Goal: Task Accomplishment & Management: Complete application form

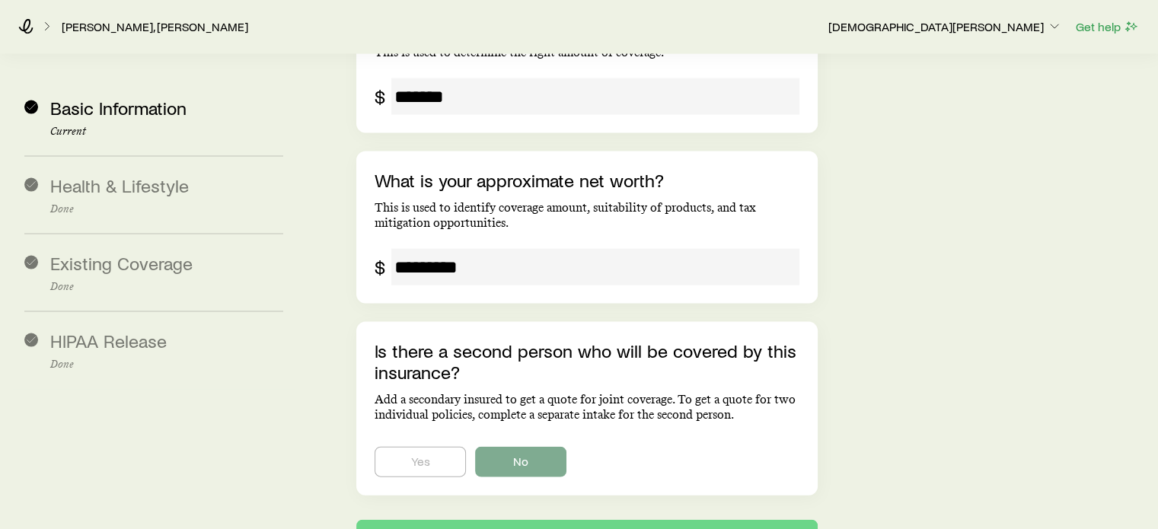
scroll to position [3268, 0]
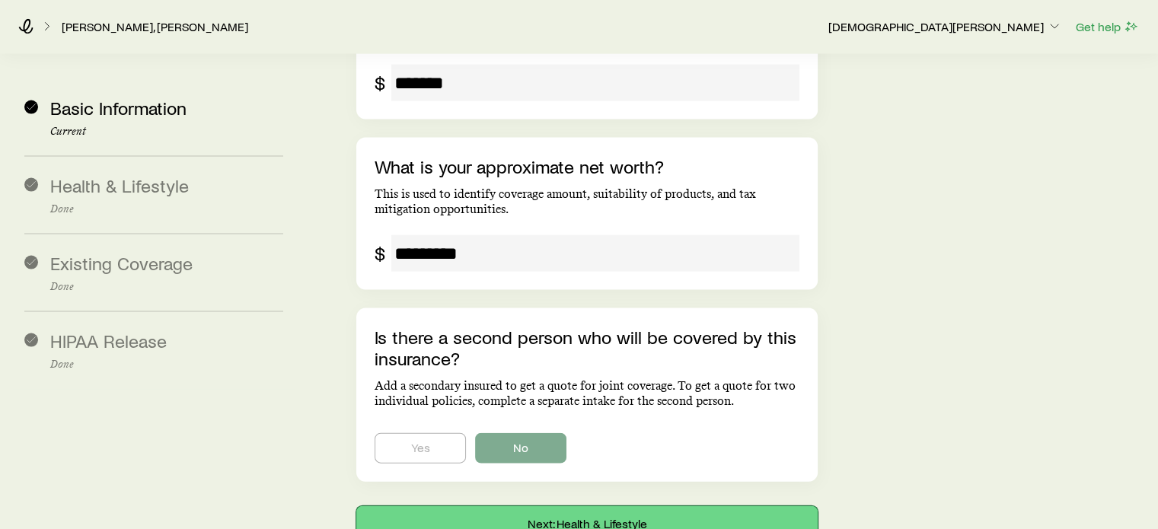
click at [658, 506] on button "Next: Health & Lifestyle" at bounding box center [586, 524] width 461 height 37
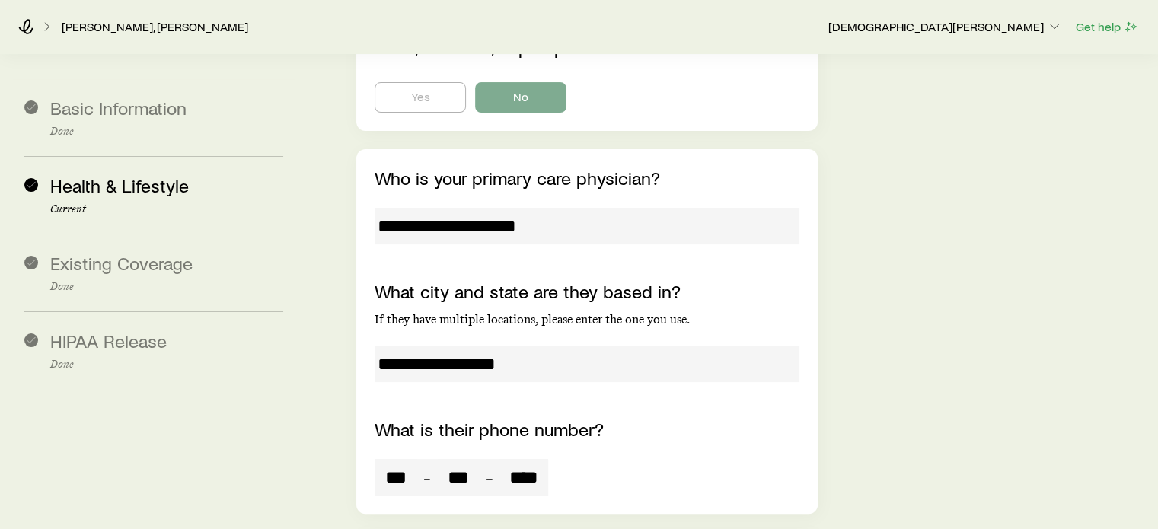
scroll to position [6200, 0]
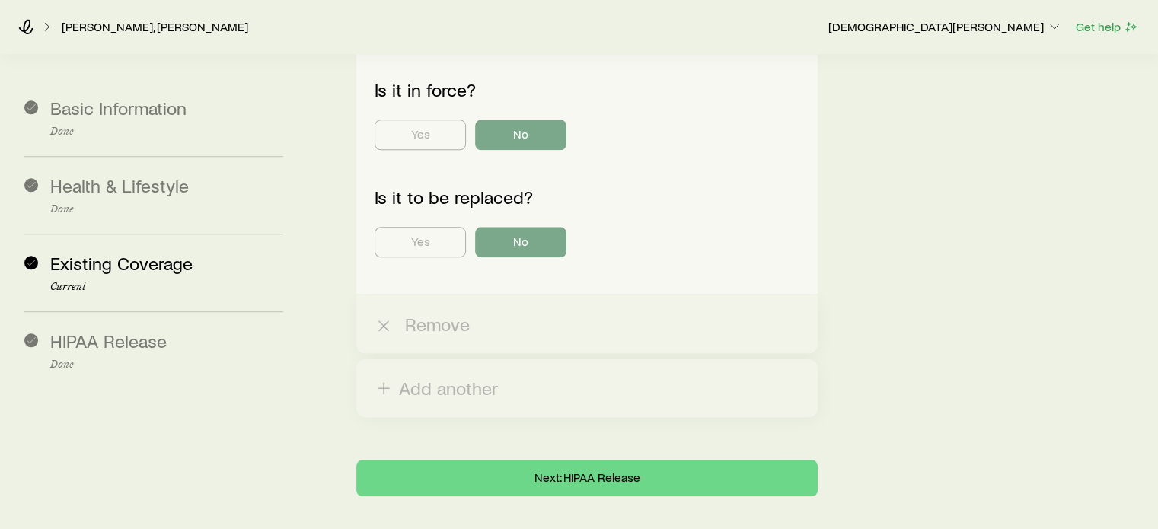
scroll to position [1676, 0]
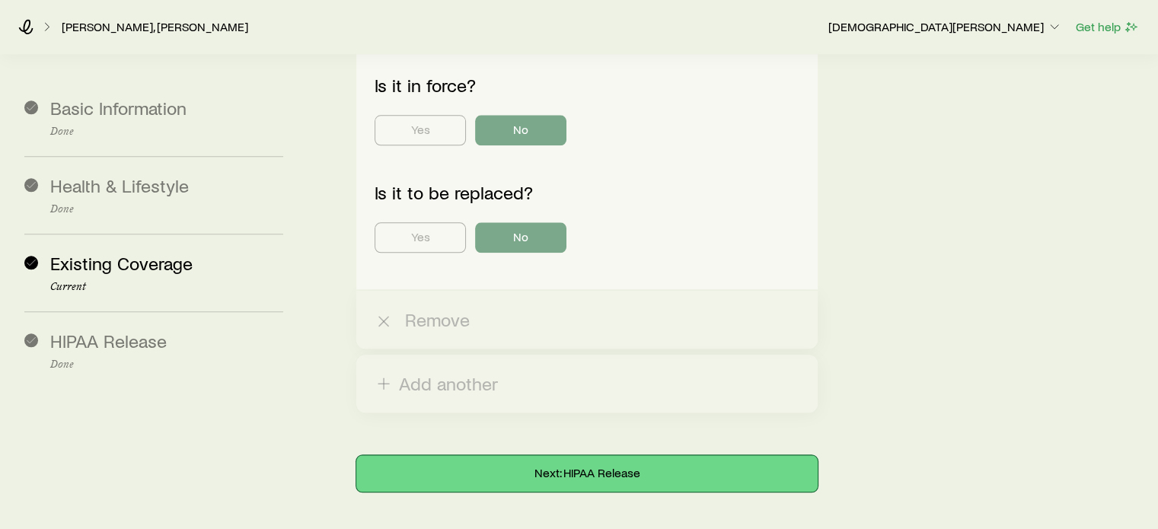
click at [592, 455] on button "Next: HIPAA Release" at bounding box center [586, 473] width 461 height 37
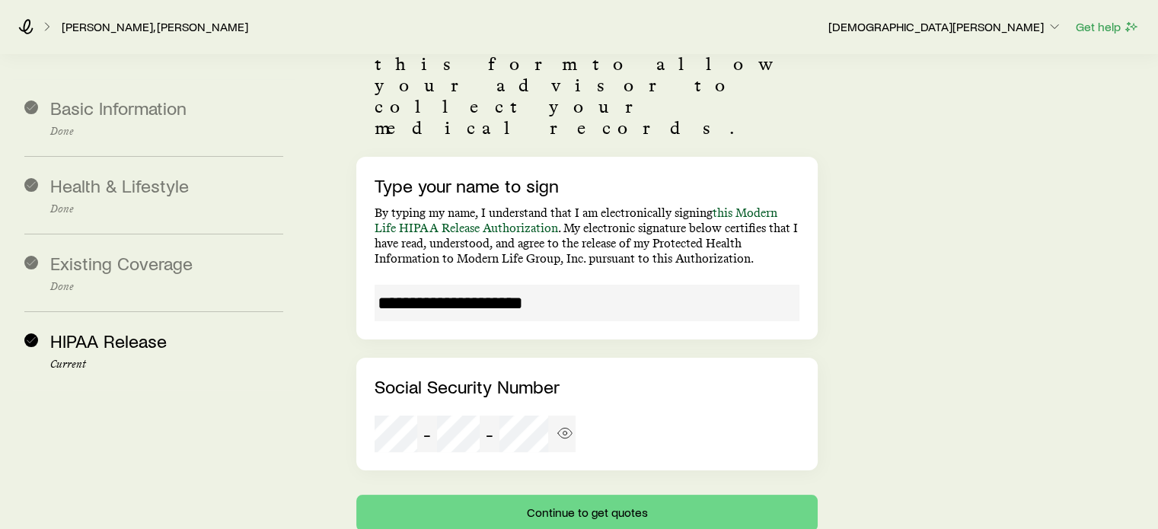
scroll to position [250, 0]
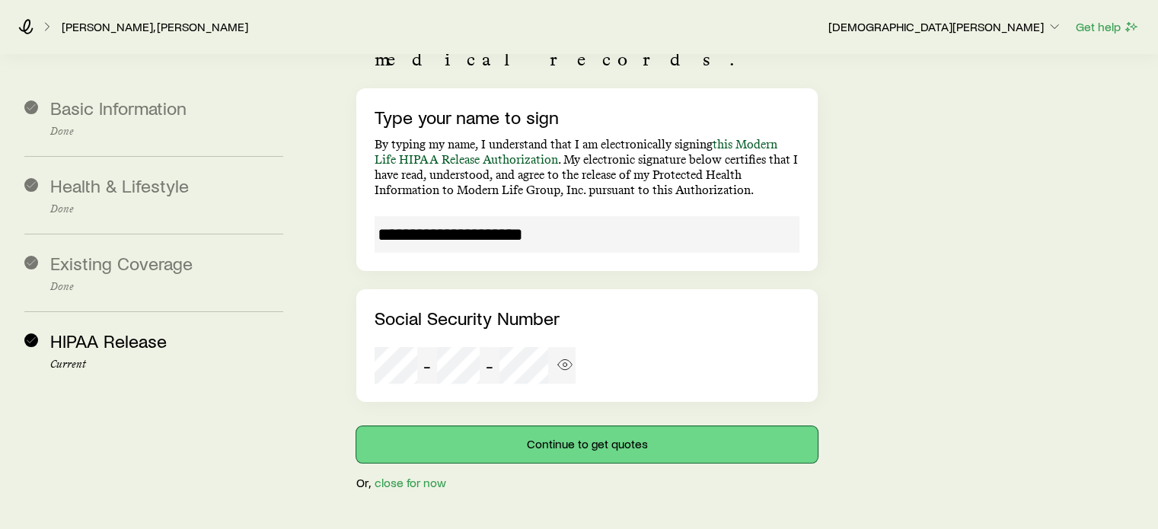
click at [666, 426] on button "Continue to get quotes" at bounding box center [586, 444] width 461 height 37
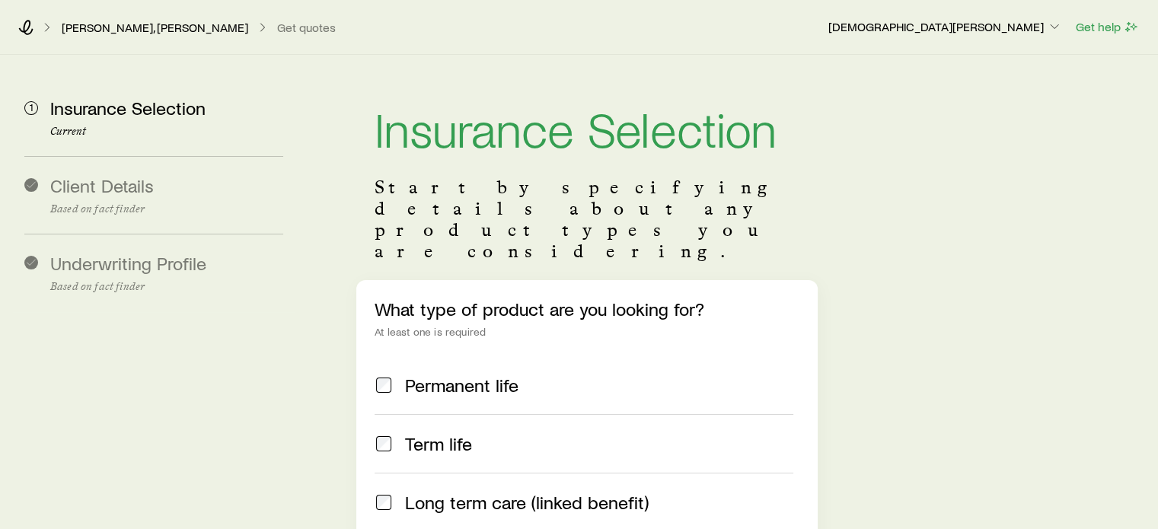
click at [439, 433] on span "Term life" at bounding box center [438, 443] width 67 height 21
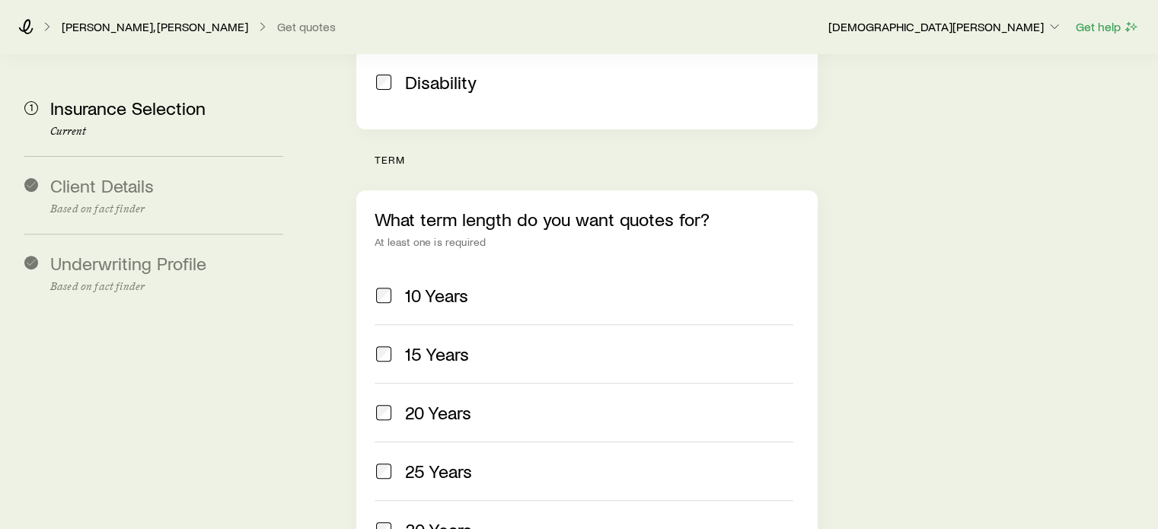
scroll to position [557, 0]
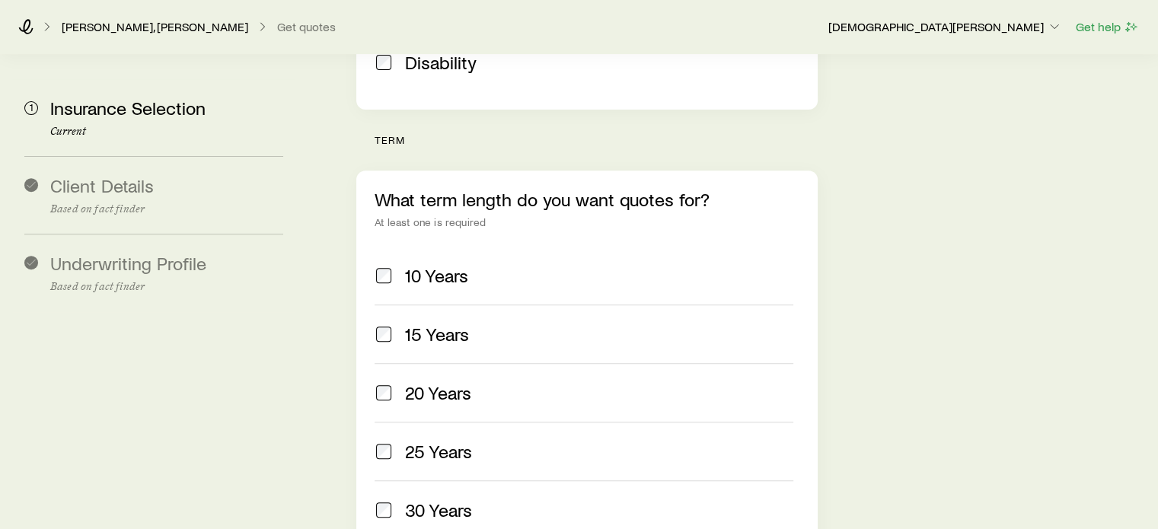
click at [430, 265] on span "10 Years" at bounding box center [436, 275] width 63 height 21
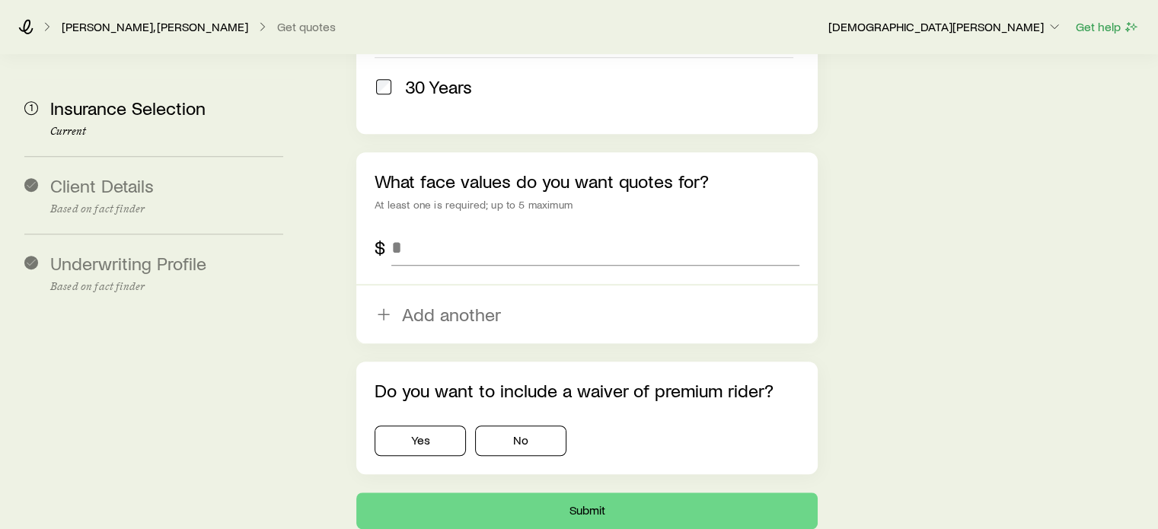
scroll to position [996, 0]
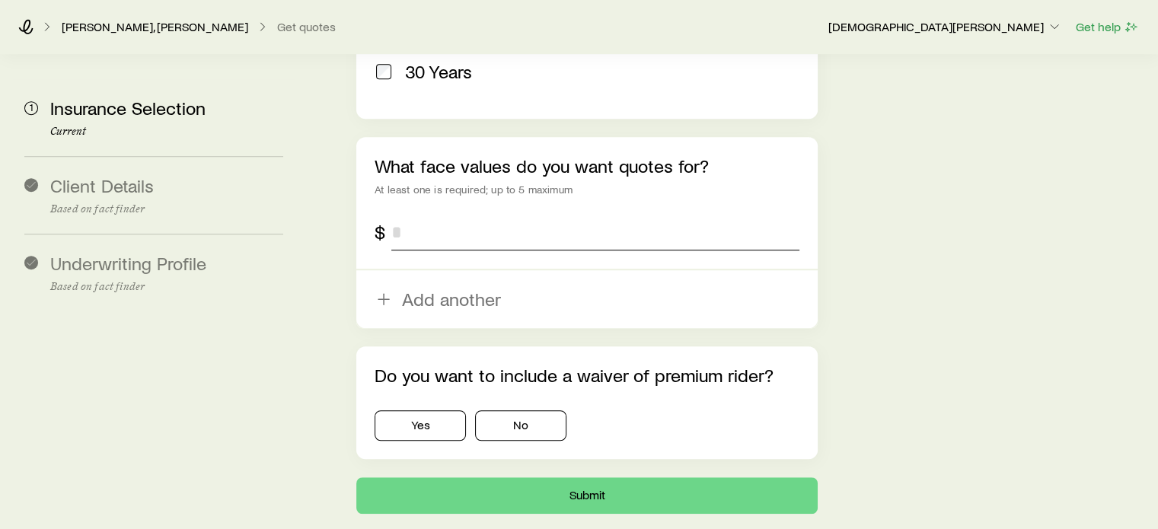
click at [425, 214] on input "tel" at bounding box center [594, 232] width 407 height 37
type input "*******"
click at [504, 410] on button "No" at bounding box center [520, 425] width 91 height 30
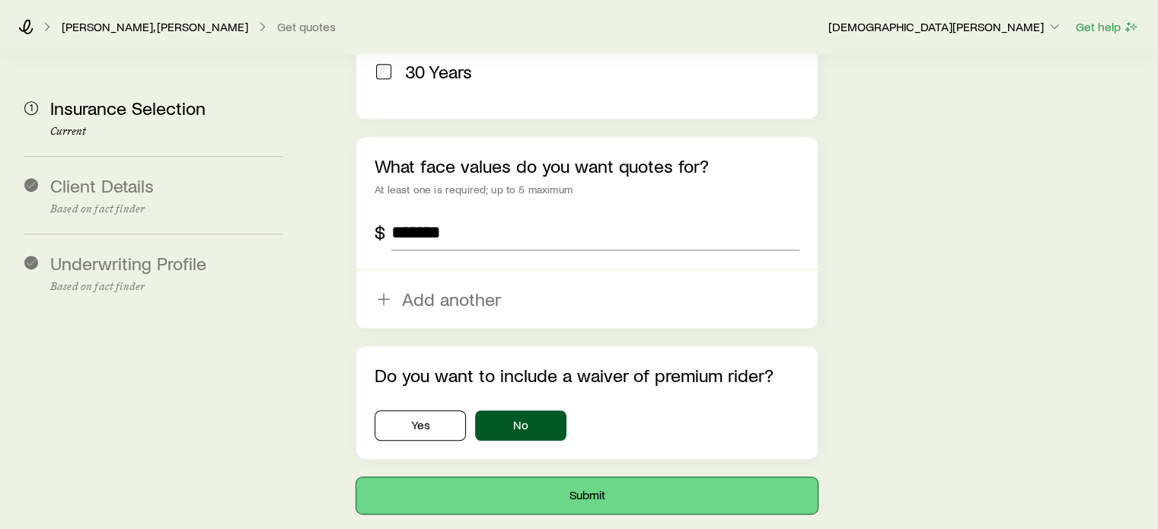
click at [555, 477] on button "Submit" at bounding box center [586, 495] width 461 height 37
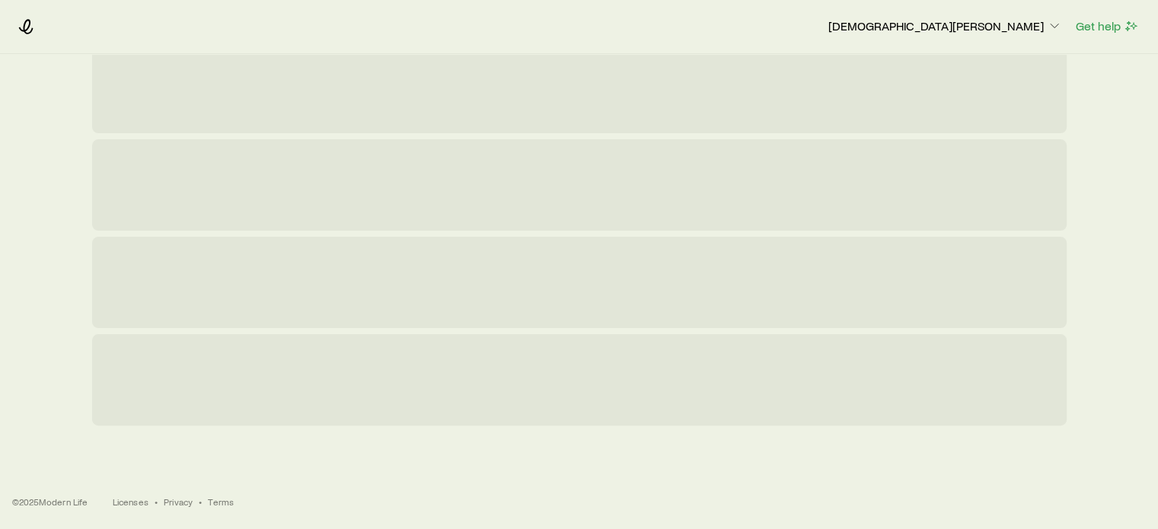
scroll to position [0, 0]
